Goal: Find specific page/section: Find specific page/section

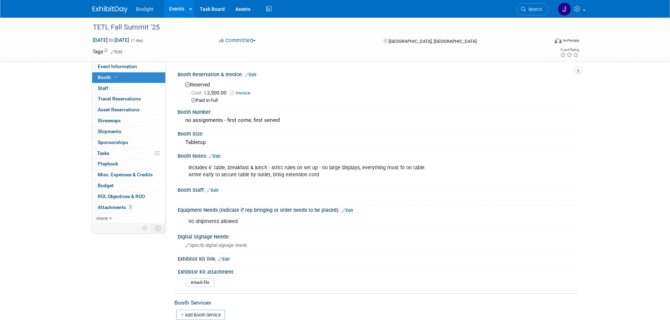
click at [172, 11] on link "Events" at bounding box center [177, 9] width 26 height 18
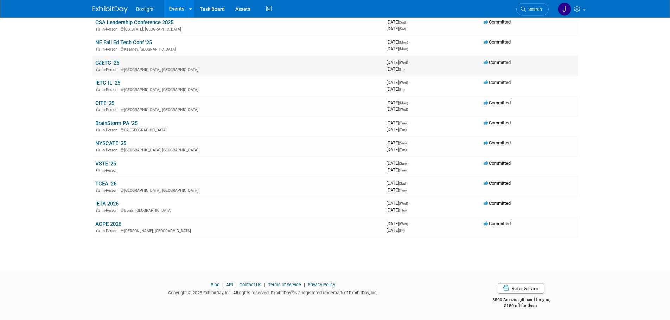
scroll to position [182, 0]
click at [107, 182] on link "TCEA '26" at bounding box center [105, 183] width 21 height 6
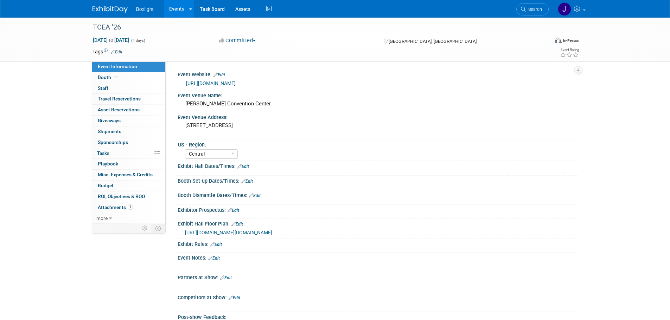
select select "Central"
